Goal: Task Accomplishment & Management: Use online tool/utility

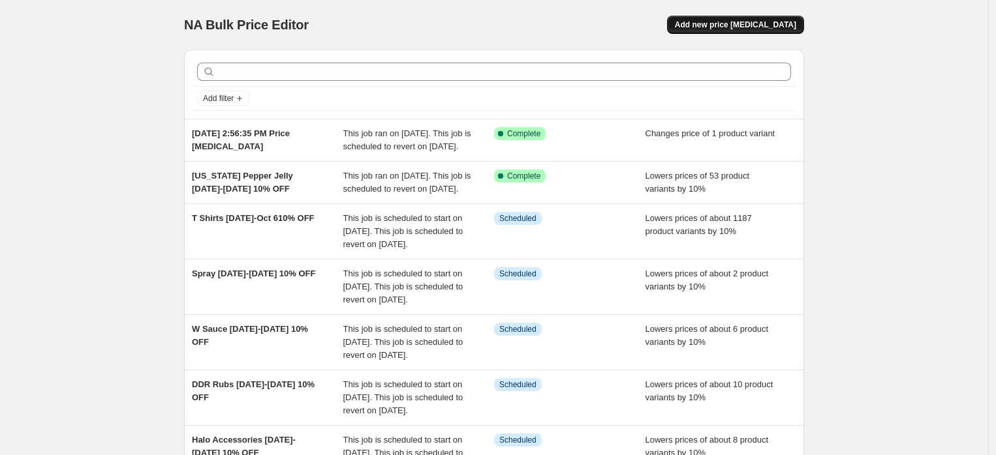
click at [728, 28] on span "Add new price [MEDICAL_DATA]" at bounding box center [735, 25] width 121 height 10
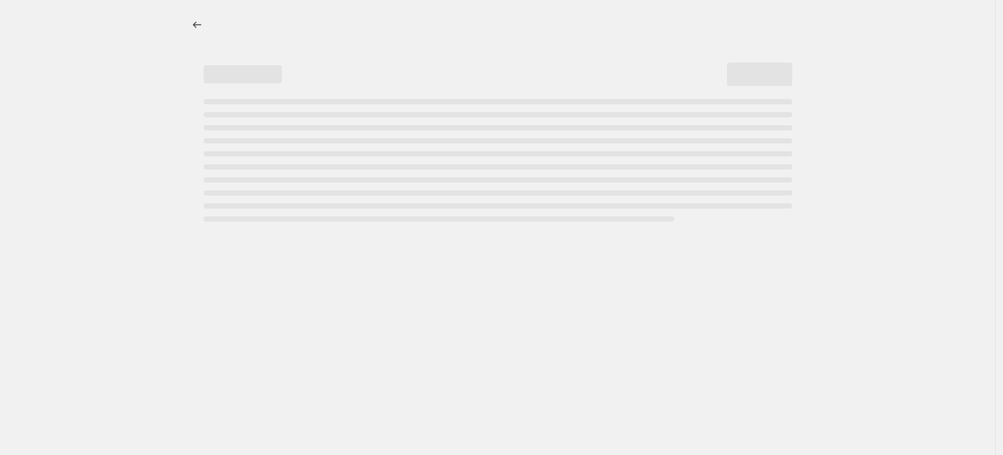
select select "percentage"
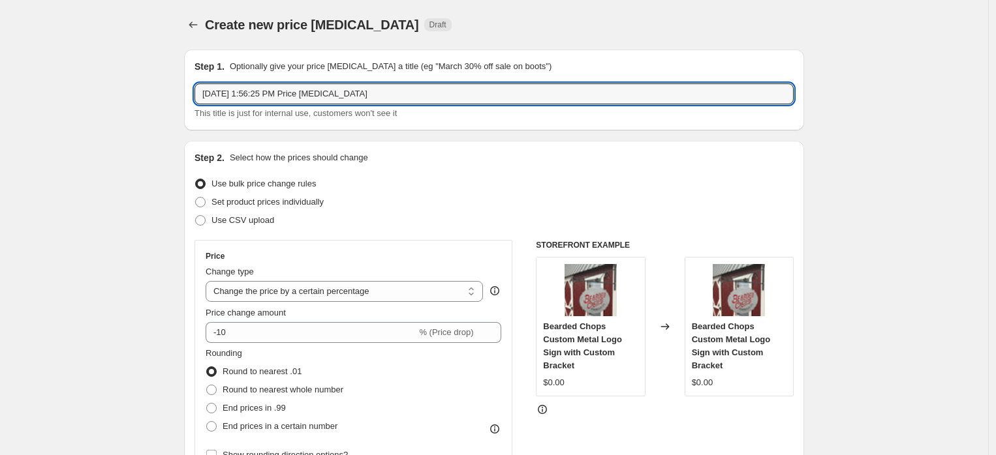
drag, startPoint x: 412, startPoint y: 90, endPoint x: 80, endPoint y: 94, distance: 332.1
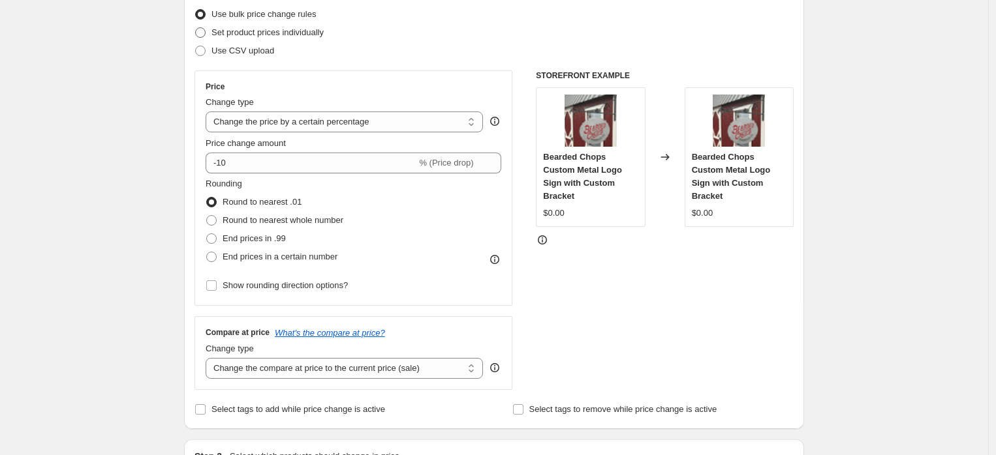
scroll to position [145, 0]
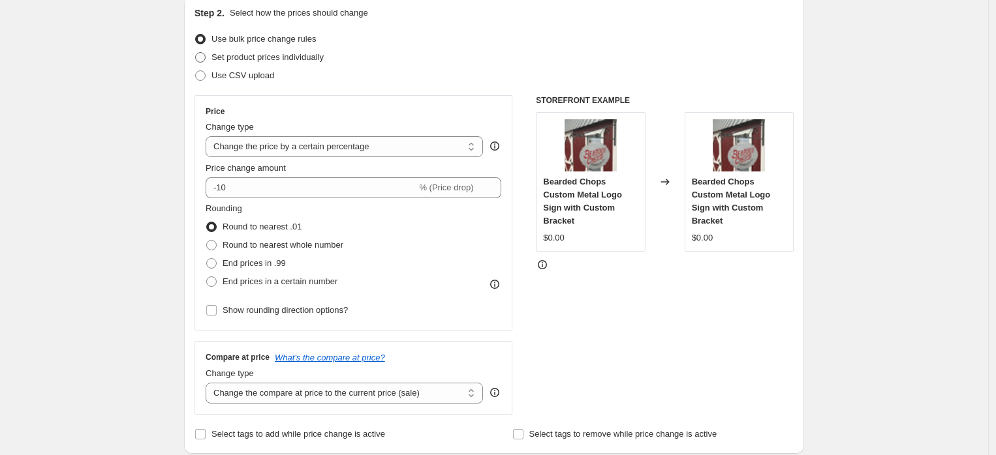
type input "Napoleon Prestige Pro and Prestige 665 and 500 Sale"
click at [273, 58] on span "Set product prices individually" at bounding box center [267, 57] width 112 height 10
click at [196, 53] on input "Set product prices individually" at bounding box center [195, 52] width 1 height 1
radio input "true"
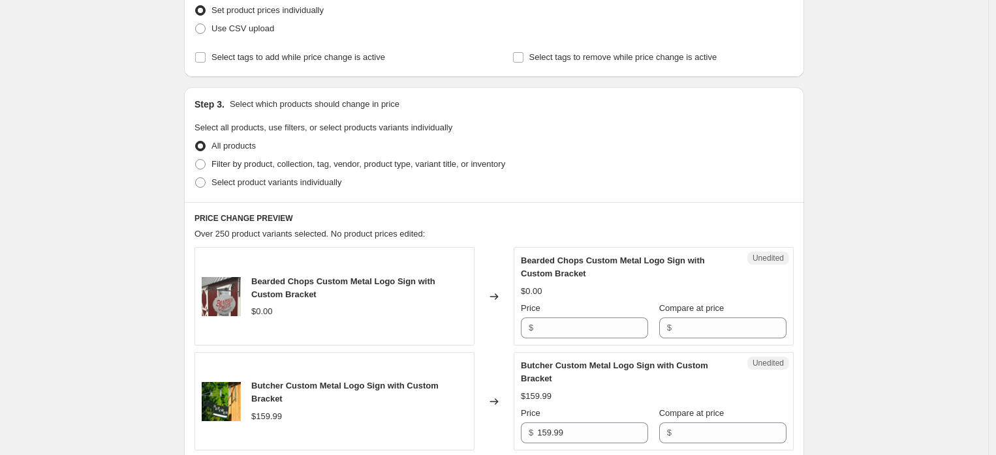
scroll to position [217, 0]
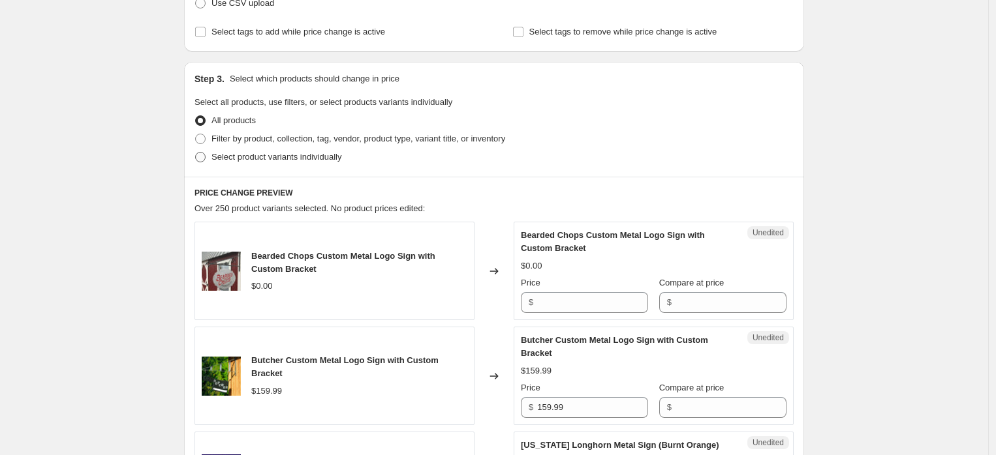
click at [288, 160] on span "Select product variants individually" at bounding box center [276, 157] width 130 height 10
click at [196, 153] on input "Select product variants individually" at bounding box center [195, 152] width 1 height 1
radio input "true"
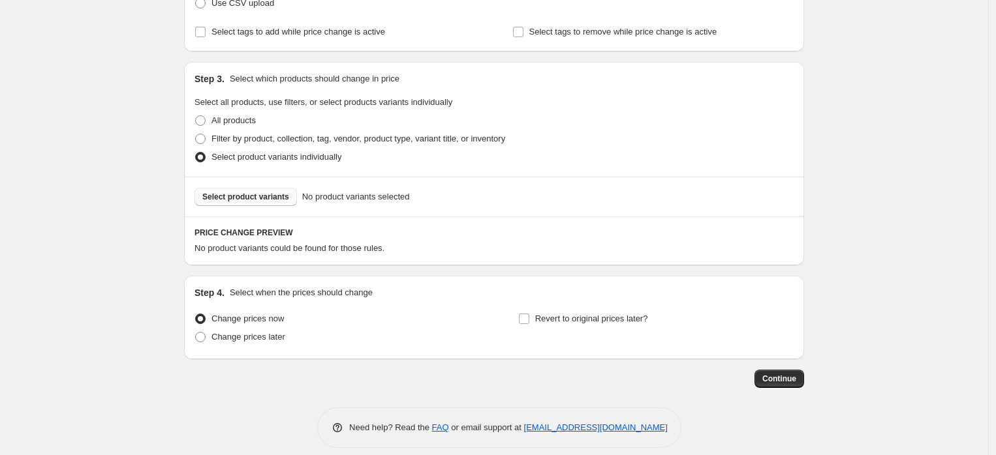
click at [260, 196] on span "Select product variants" at bounding box center [245, 197] width 87 height 10
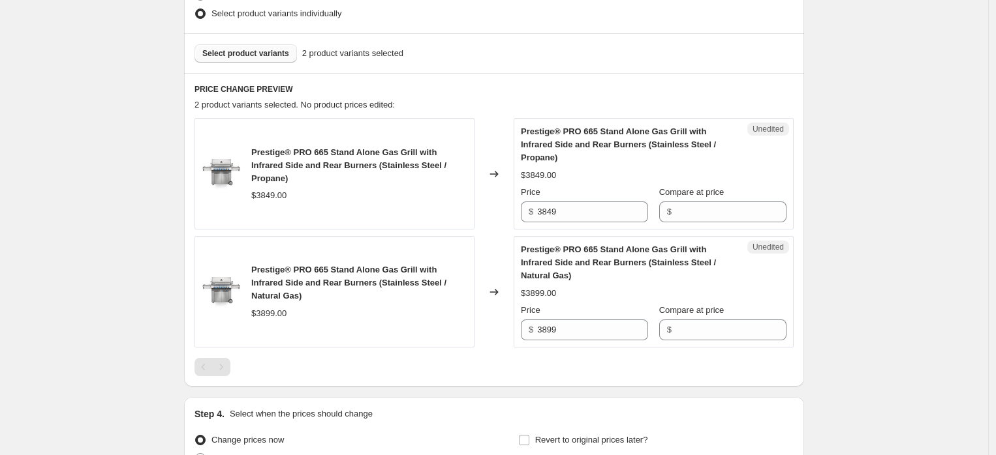
scroll to position [362, 0]
click at [631, 209] on input "3849" at bounding box center [592, 210] width 111 height 21
drag, startPoint x: 631, startPoint y: 209, endPoint x: 513, endPoint y: 205, distance: 118.1
click at [513, 205] on div "Prestige® PRO 665 Stand Alone Gas Grill with Infrared Side and Rear Burners (St…" at bounding box center [493, 173] width 599 height 112
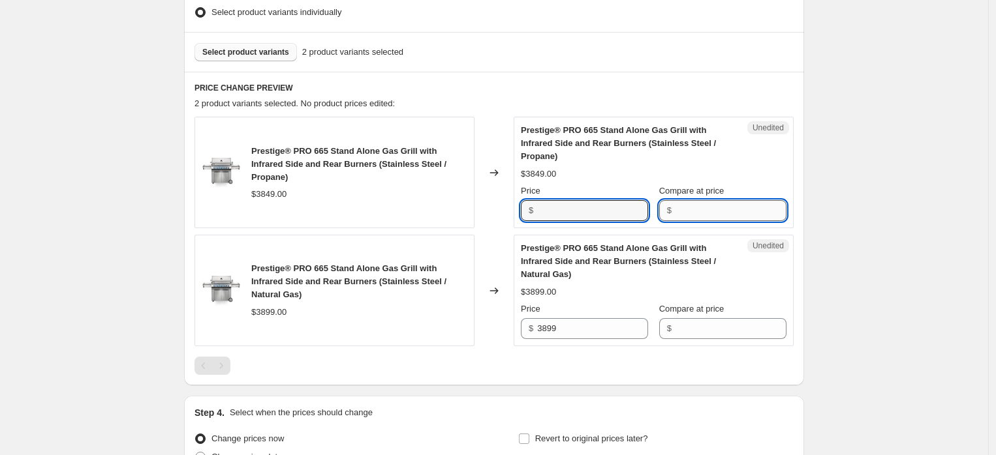
type input "3849"
click at [692, 215] on input "Compare at price" at bounding box center [730, 210] width 111 height 21
paste input "3849"
type input "3849"
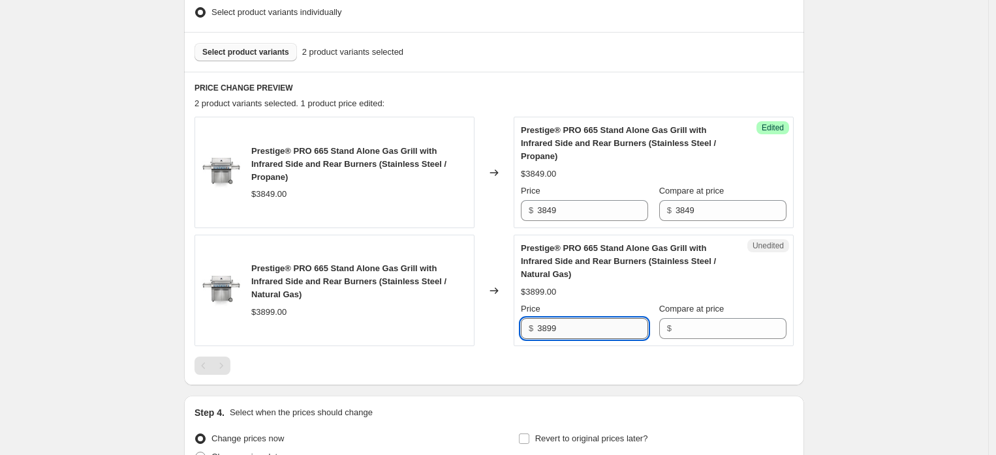
click at [595, 327] on input "3899" at bounding box center [592, 328] width 111 height 21
click at [491, 327] on div "Prestige® PRO 665 Stand Alone Gas Grill with Infrared Side and Rear Burners (St…" at bounding box center [493, 291] width 599 height 112
type input "3899"
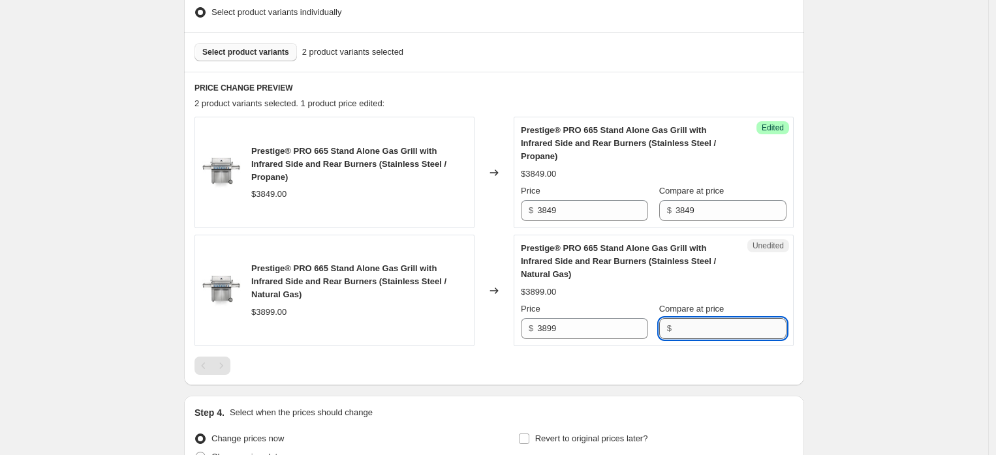
click at [725, 326] on input "Compare at price" at bounding box center [730, 328] width 111 height 21
paste input "3899"
type input "3899"
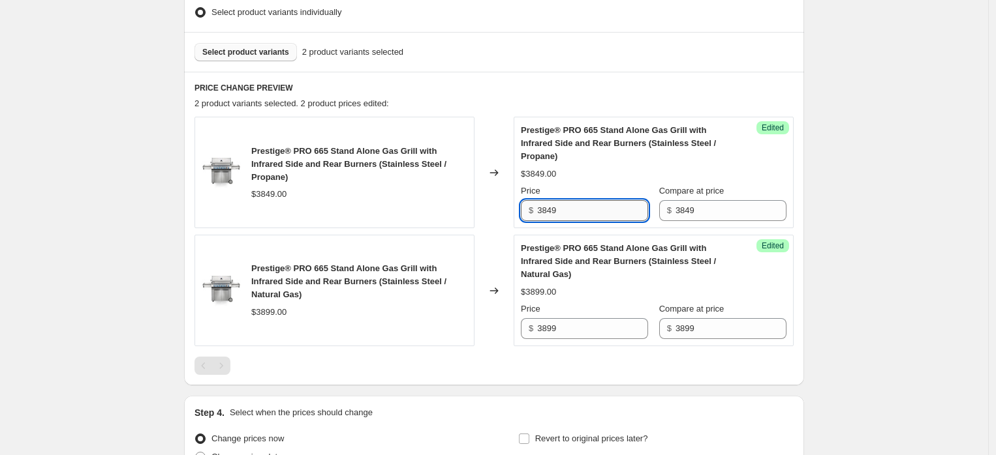
click at [581, 211] on input "3849" at bounding box center [592, 210] width 111 height 21
type input "3"
type input "3449"
click at [570, 326] on input "3899" at bounding box center [592, 328] width 111 height 21
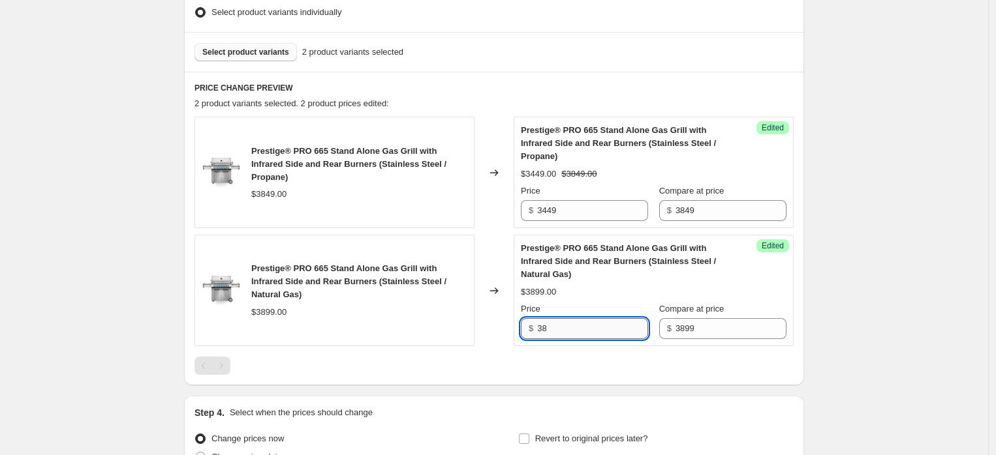
type input "3"
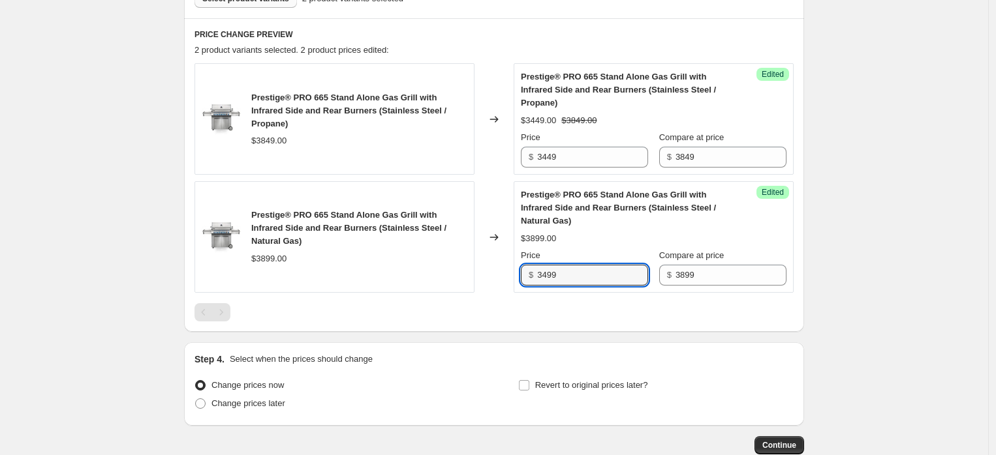
scroll to position [494, 0]
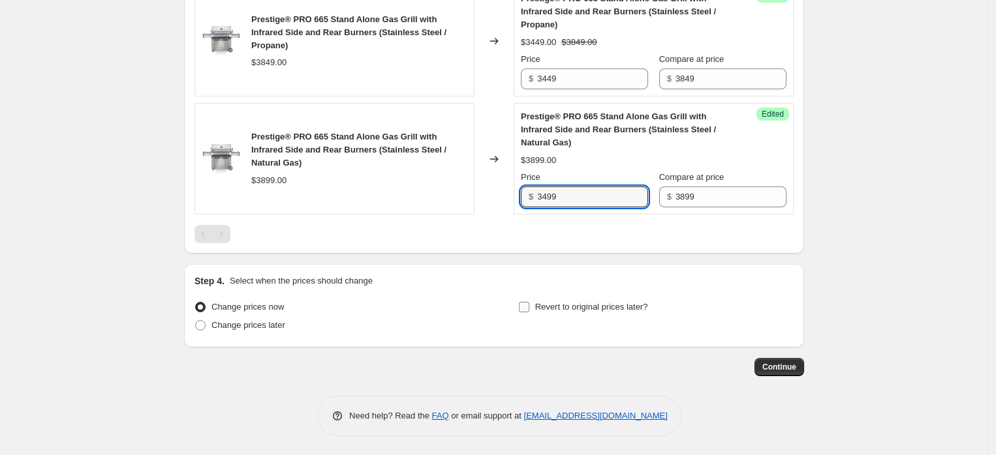
type input "3499"
click at [568, 308] on span "Revert to original prices later?" at bounding box center [591, 307] width 113 height 10
click at [529, 308] on input "Revert to original prices later?" at bounding box center [524, 307] width 10 height 10
checkbox input "true"
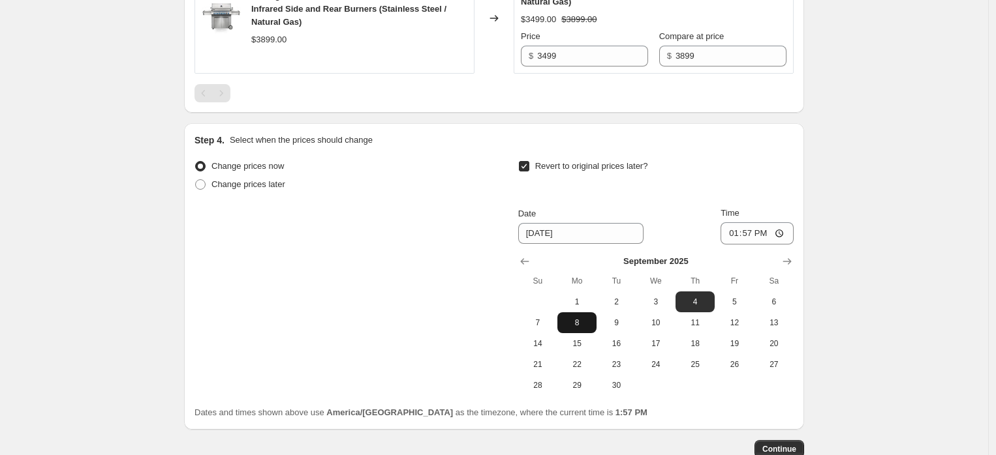
scroll to position [639, 0]
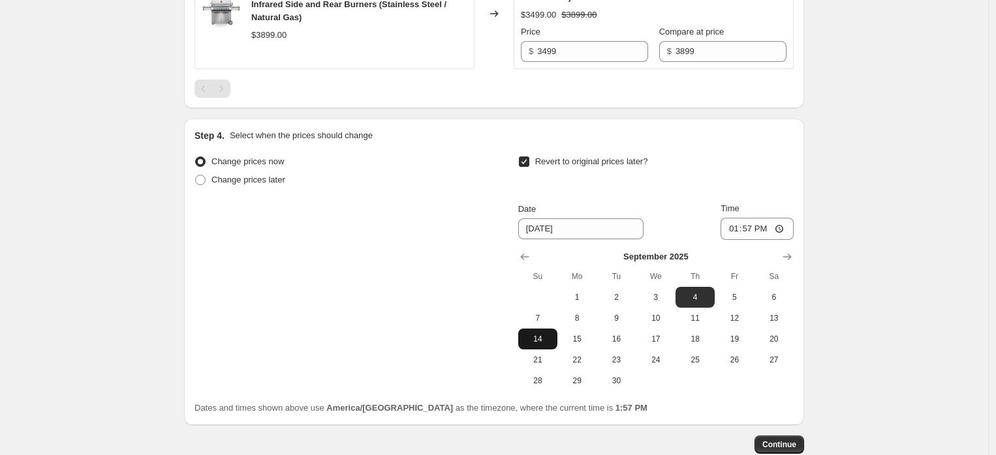
click at [544, 339] on span "14" at bounding box center [537, 339] width 29 height 10
type input "[DATE]"
drag, startPoint x: 777, startPoint y: 444, endPoint x: 444, endPoint y: 198, distance: 414.1
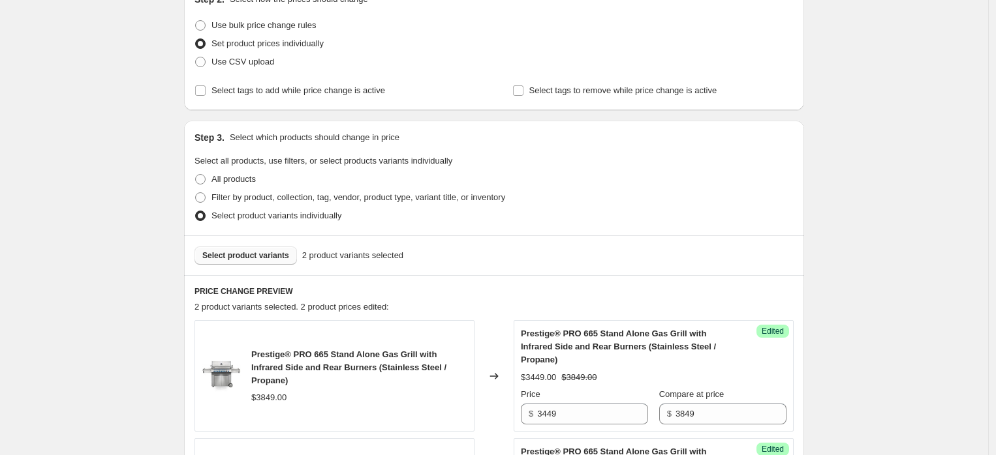
scroll to position [137, 0]
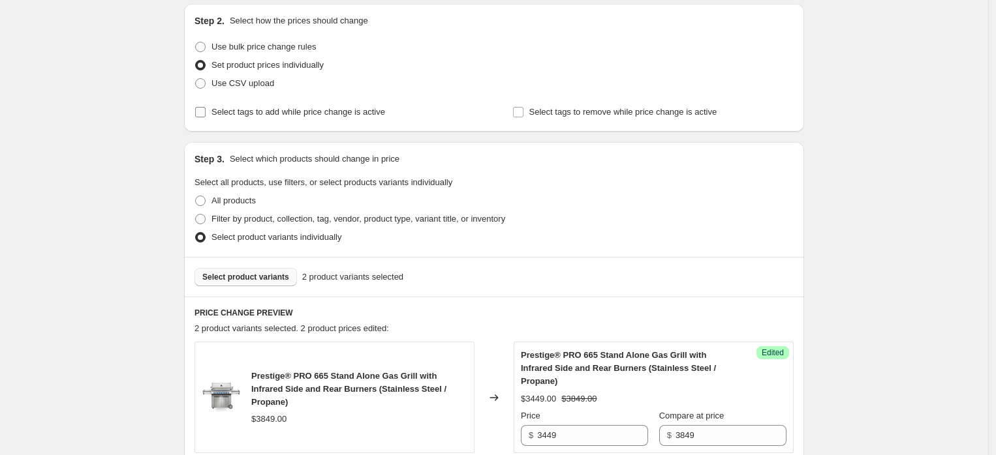
click at [342, 114] on span "Select tags to add while price change is active" at bounding box center [298, 112] width 174 height 10
click at [205, 114] on input "Select tags to add while price change is active" at bounding box center [200, 112] width 10 height 10
checkbox input "true"
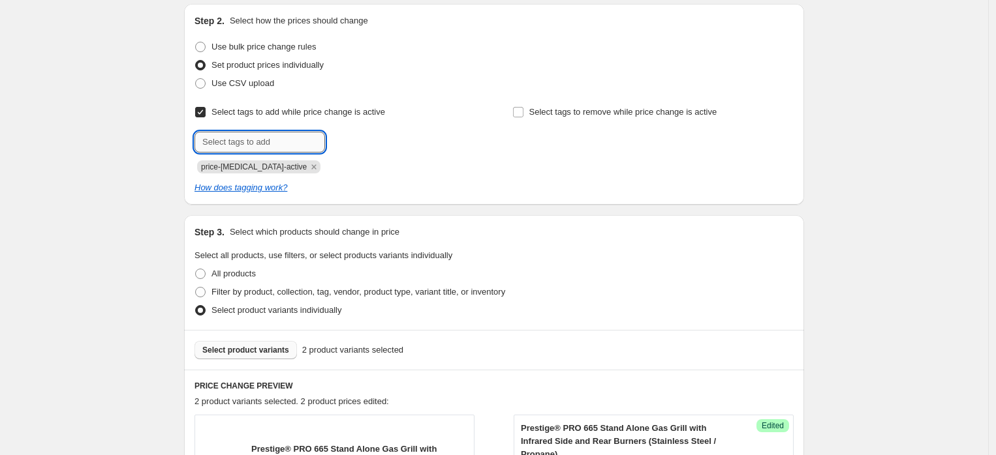
click at [288, 144] on input "text" at bounding box center [259, 142] width 130 height 21
type input "SALE"
click at [356, 145] on span "Add SALE" at bounding box center [355, 141] width 38 height 10
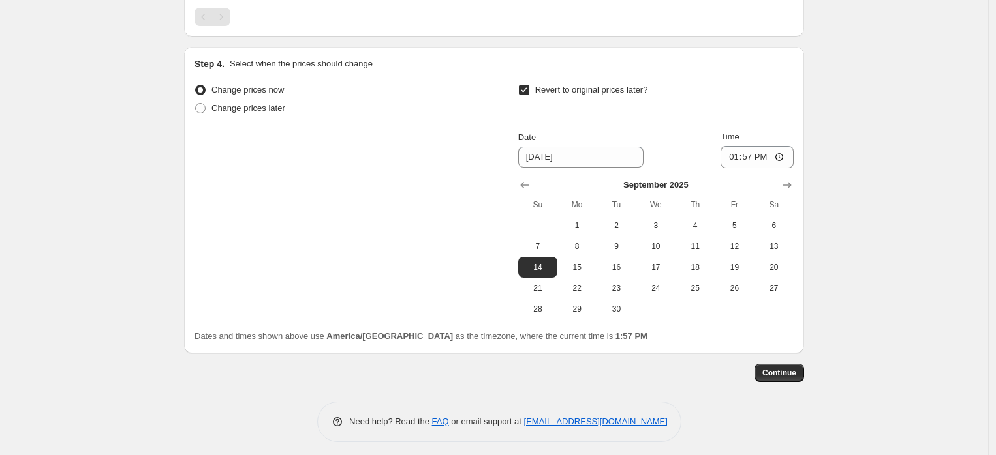
scroll to position [790, 0]
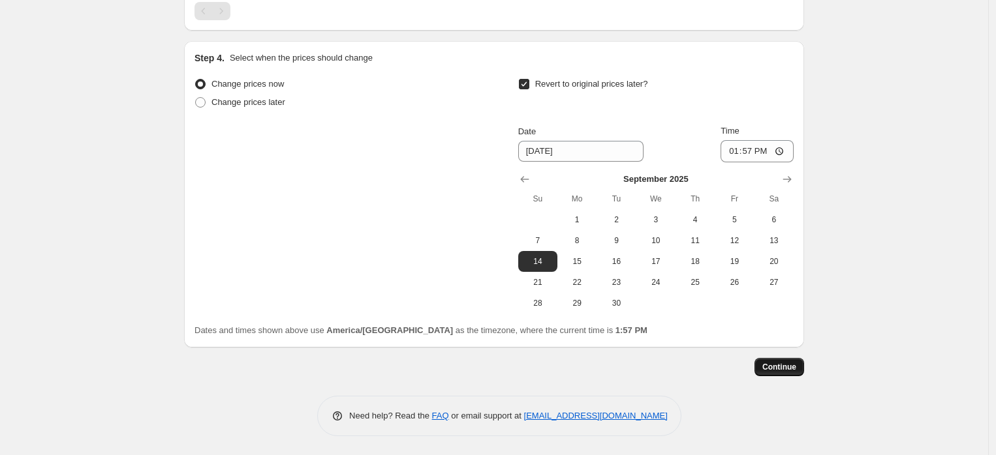
click at [793, 367] on span "Continue" at bounding box center [779, 367] width 34 height 10
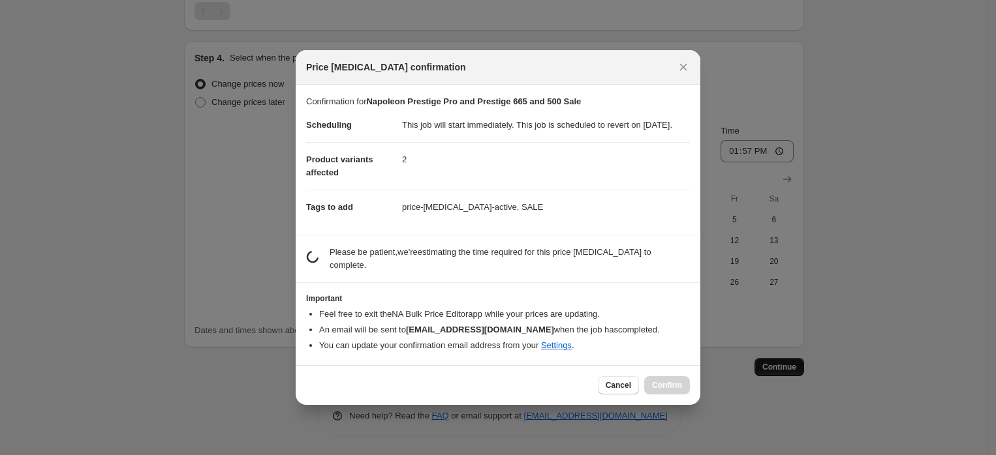
scroll to position [0, 0]
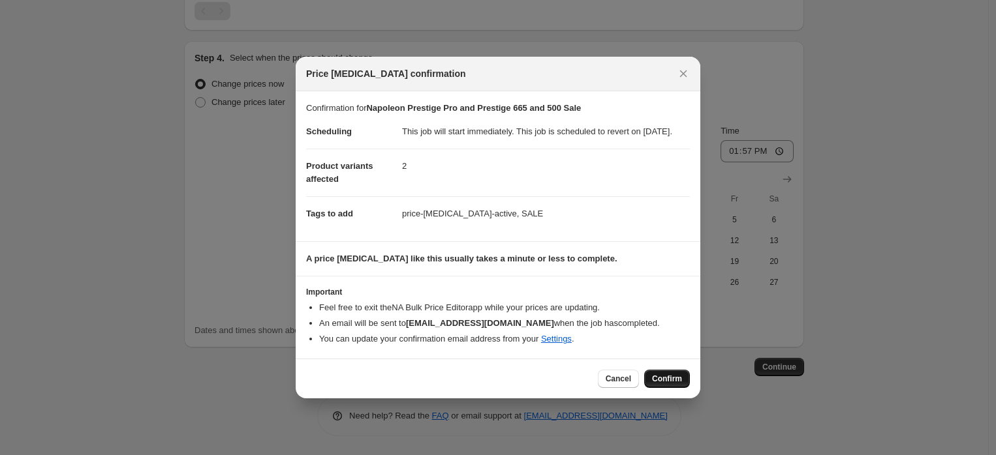
click at [669, 379] on button "Confirm" at bounding box center [667, 379] width 46 height 18
